Goal: Find specific page/section: Find specific page/section

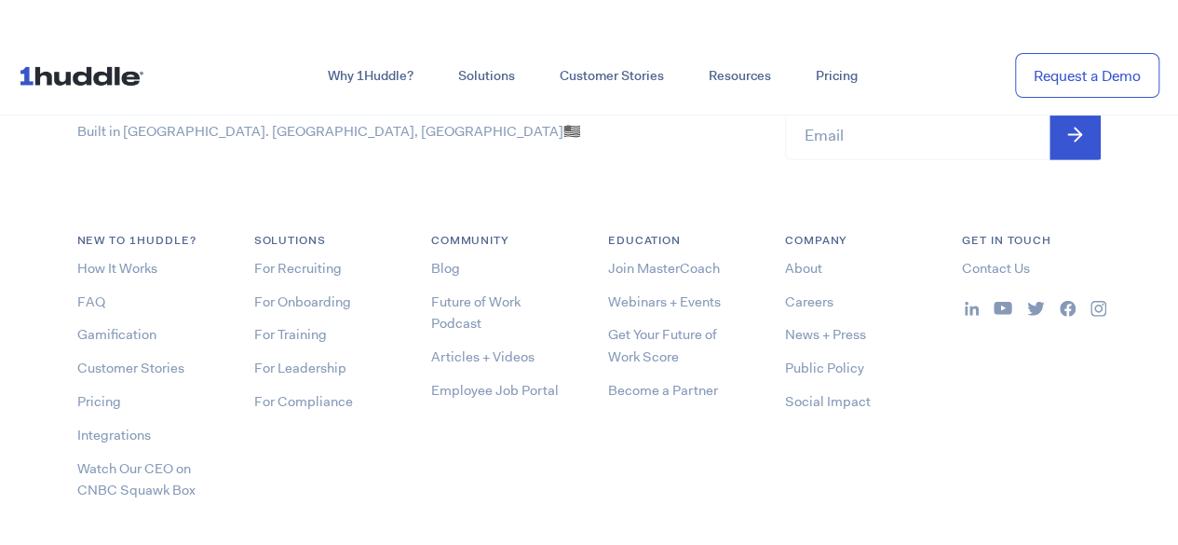
scroll to position [10016, 0]
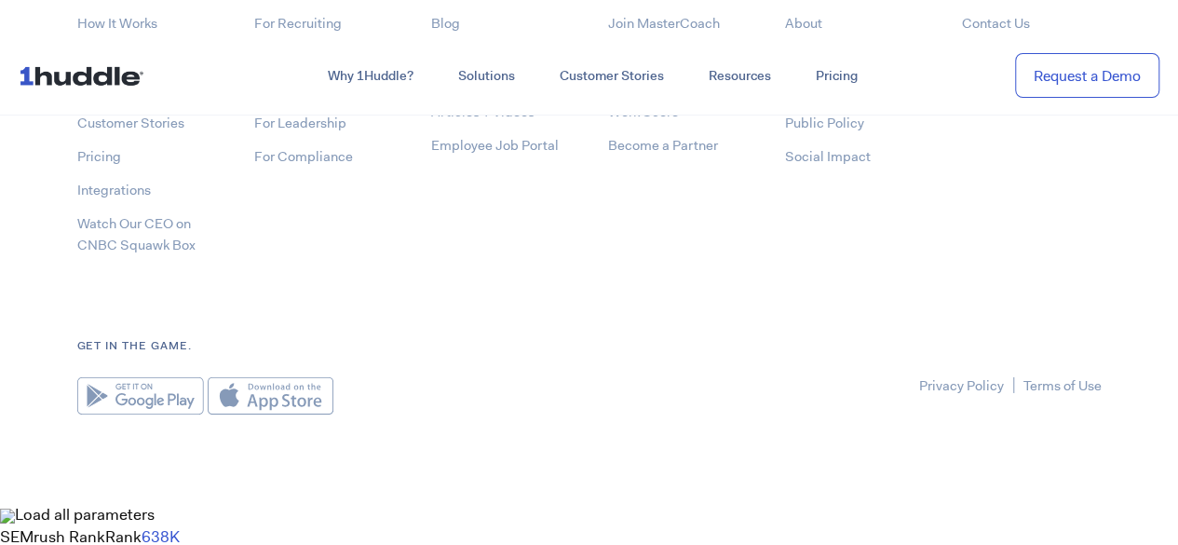
click at [495, 420] on footer "Built in [GEOGRAPHIC_DATA]. [GEOGRAPHIC_DATA], [GEOGRAPHIC_DATA] 🇺🇸 Stay up to …" at bounding box center [589, 126] width 1178 height 753
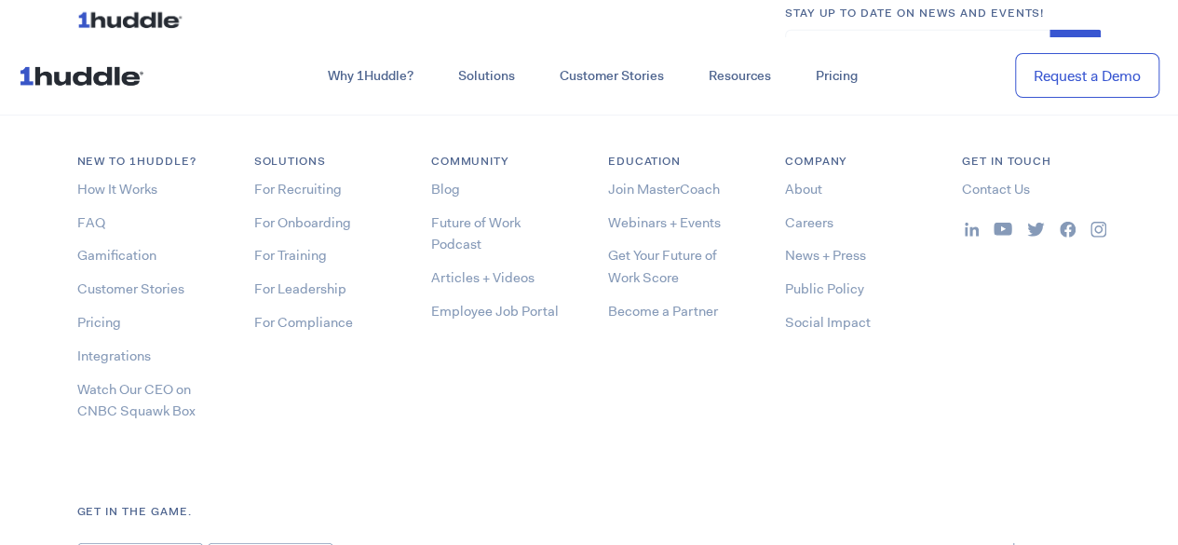
scroll to position [9833, 0]
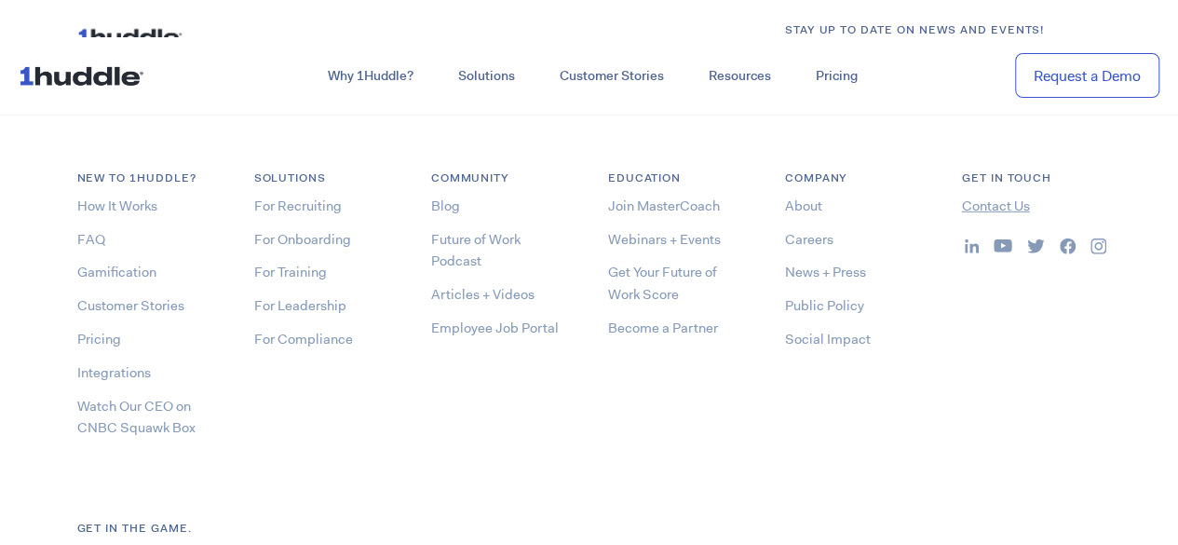
click at [975, 201] on link "Contact Us" at bounding box center [996, 205] width 68 height 19
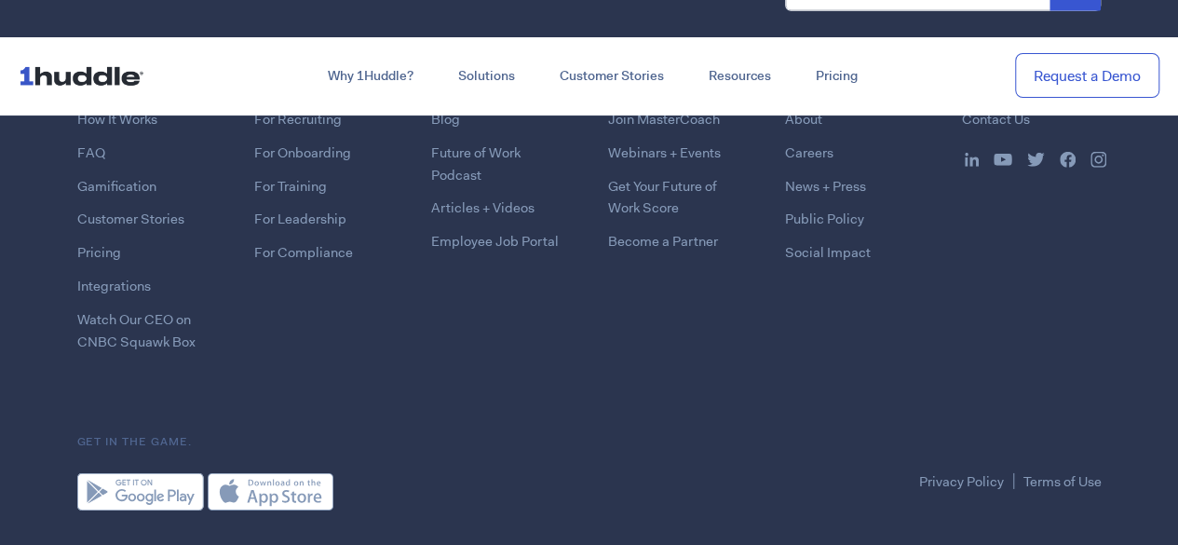
scroll to position [2821, 0]
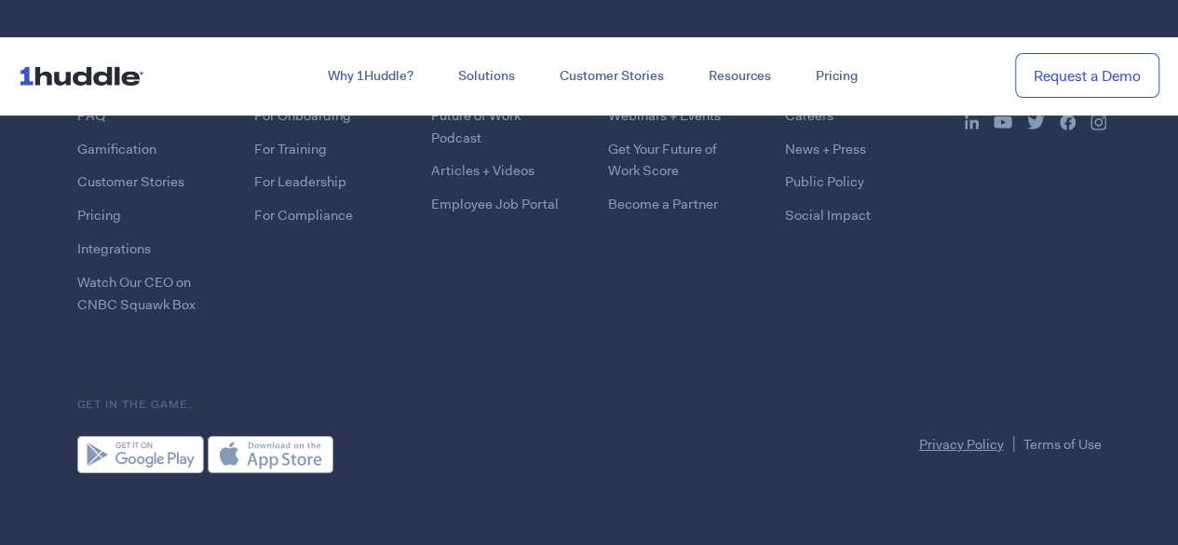
click at [956, 435] on link "Privacy Policy" at bounding box center [961, 444] width 85 height 19
